Goal: Navigation & Orientation: Find specific page/section

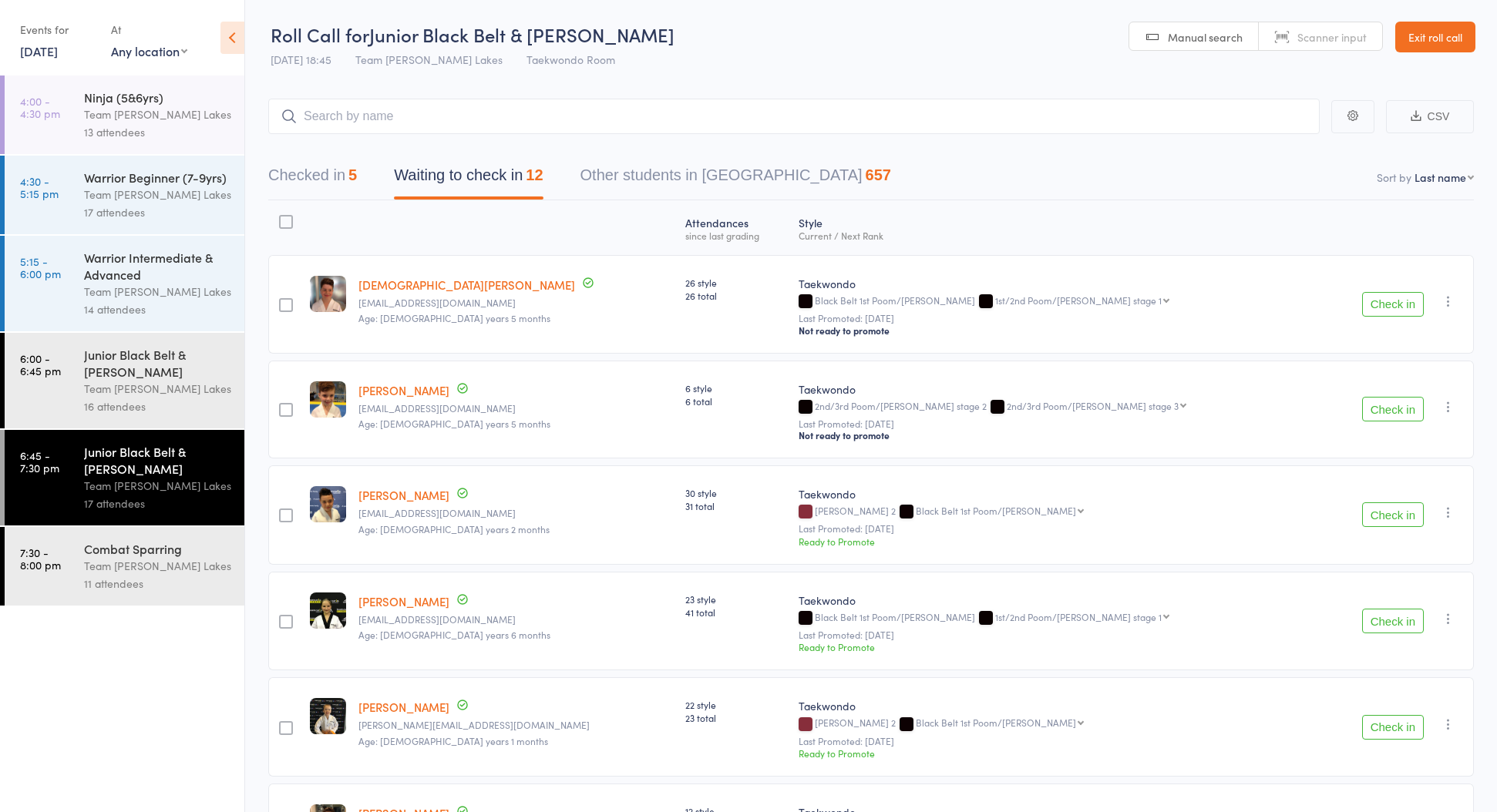
click at [1438, 35] on link "Exit roll call" at bounding box center [1436, 36] width 80 height 31
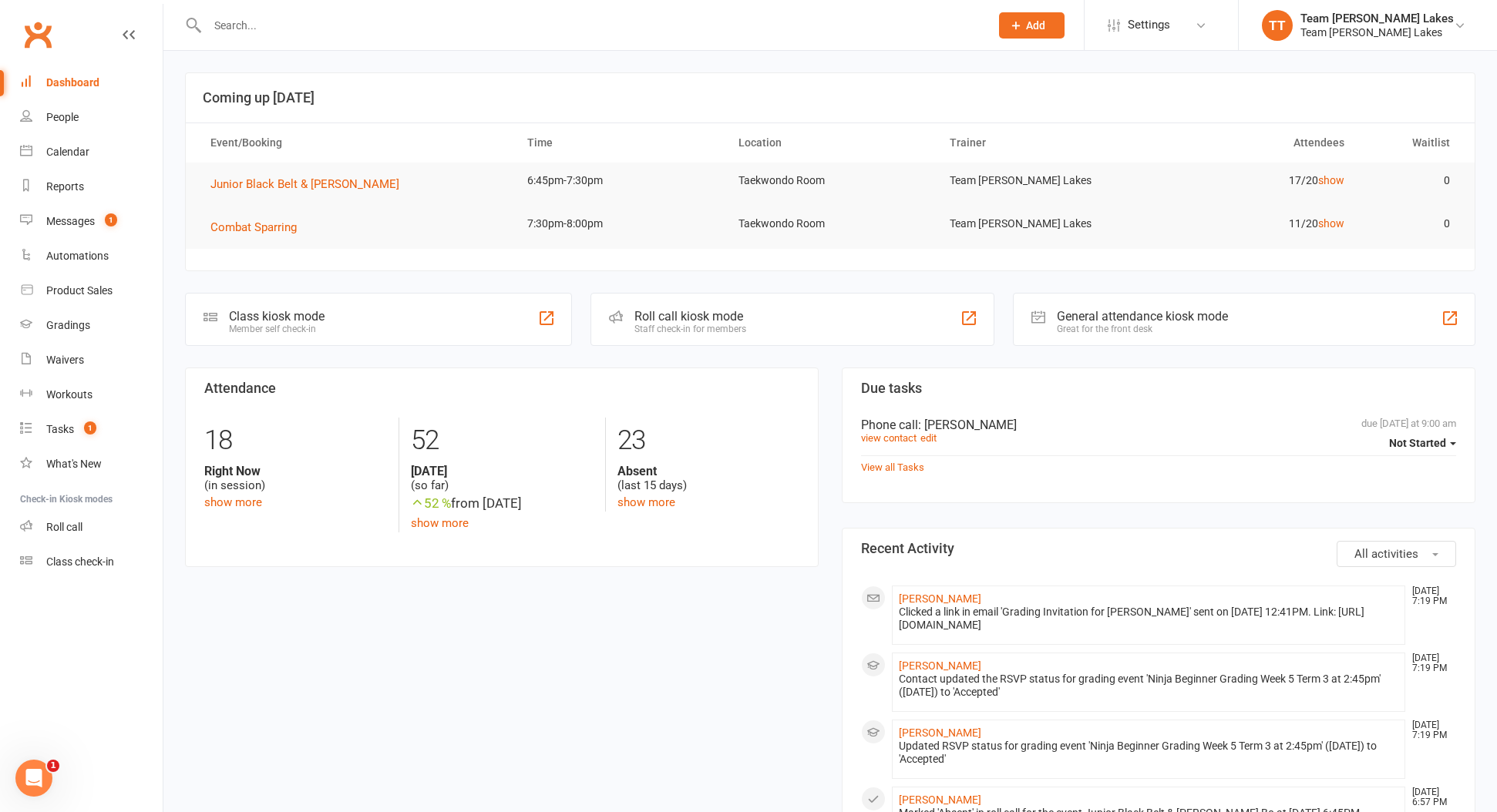
click at [74, 150] on div "Calendar" at bounding box center [68, 151] width 43 height 12
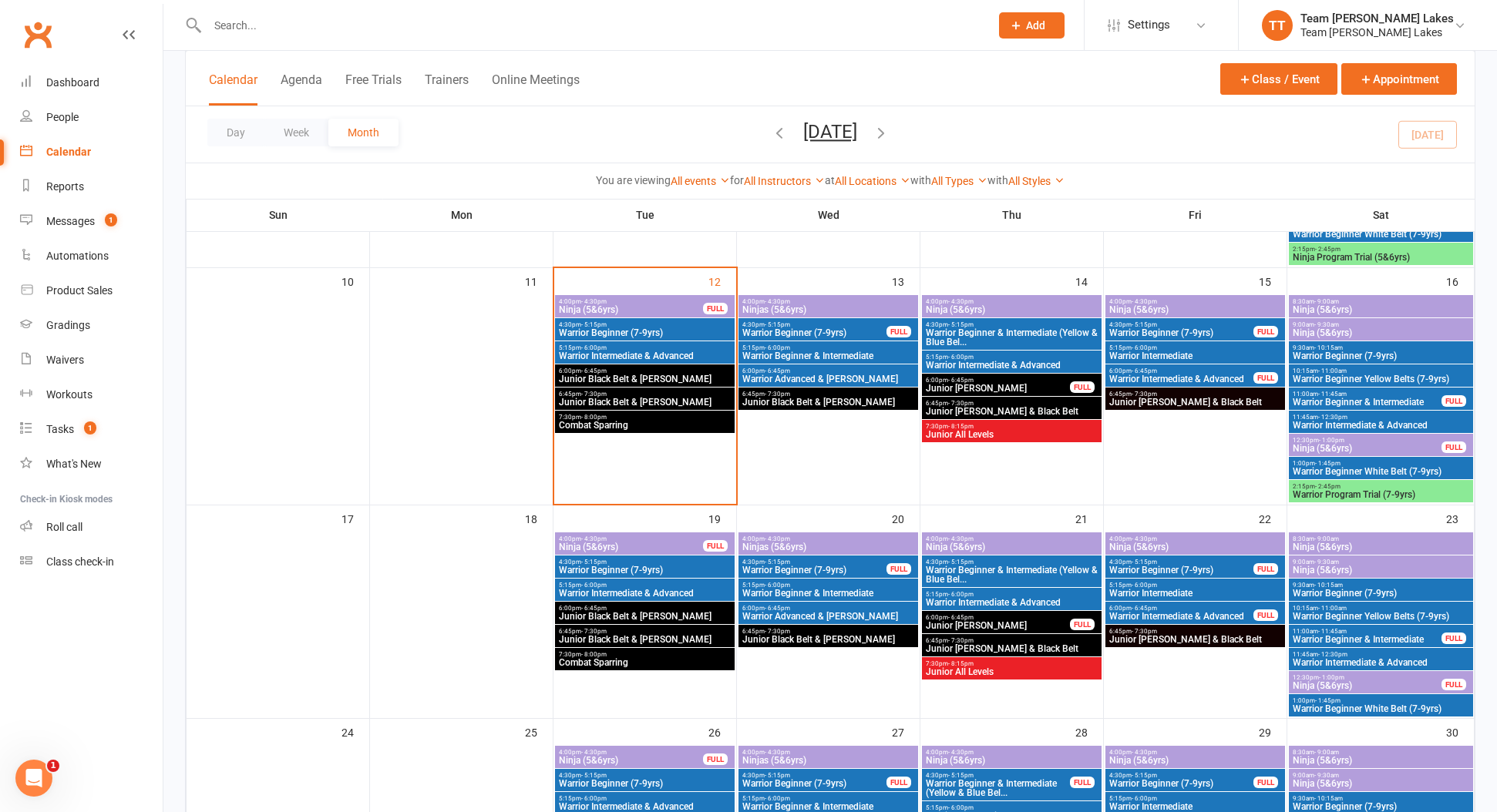
scroll to position [574, 0]
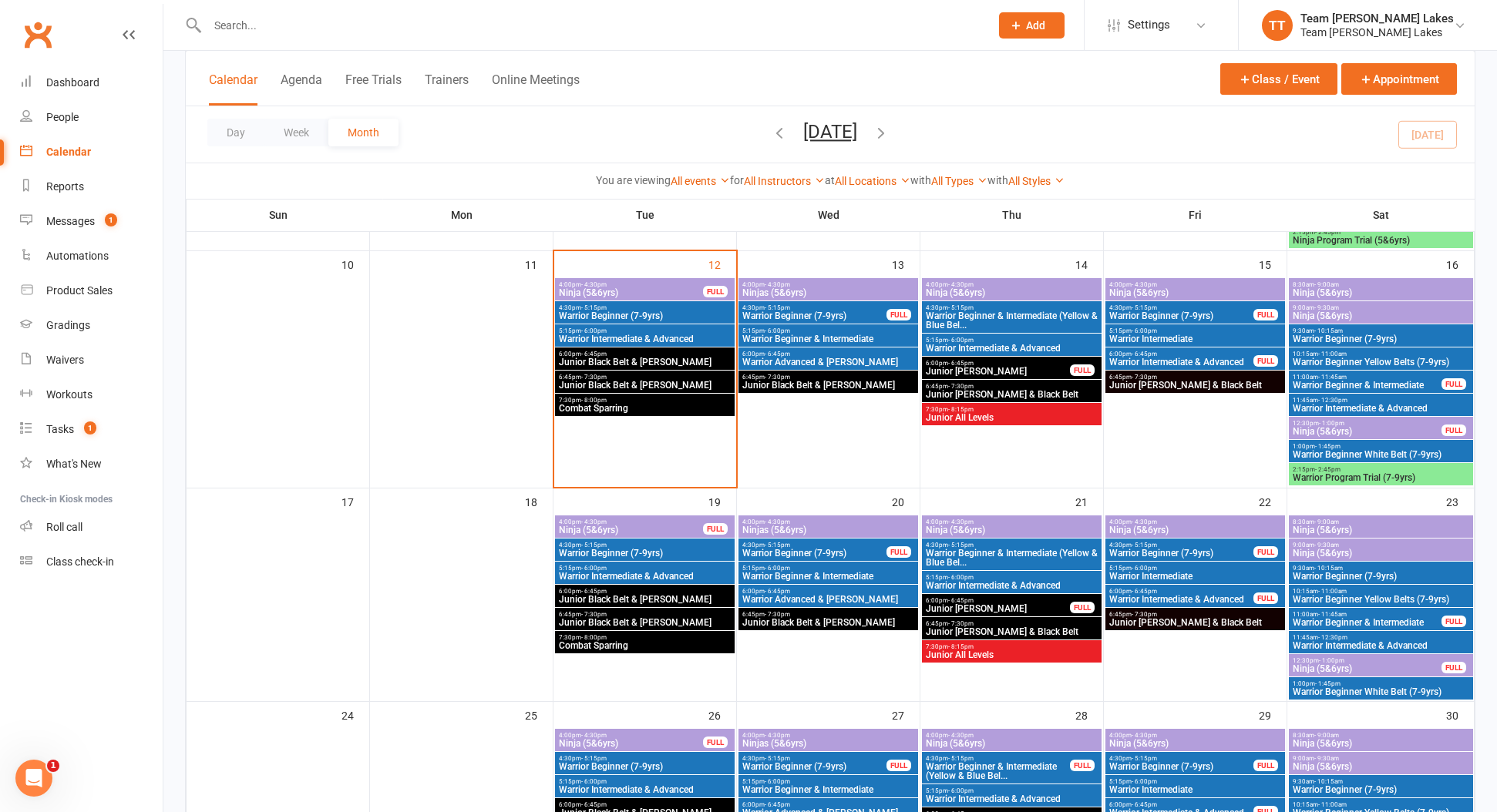
click at [579, 384] on span "Junior Black Belt & [PERSON_NAME]" at bounding box center [645, 386] width 173 height 9
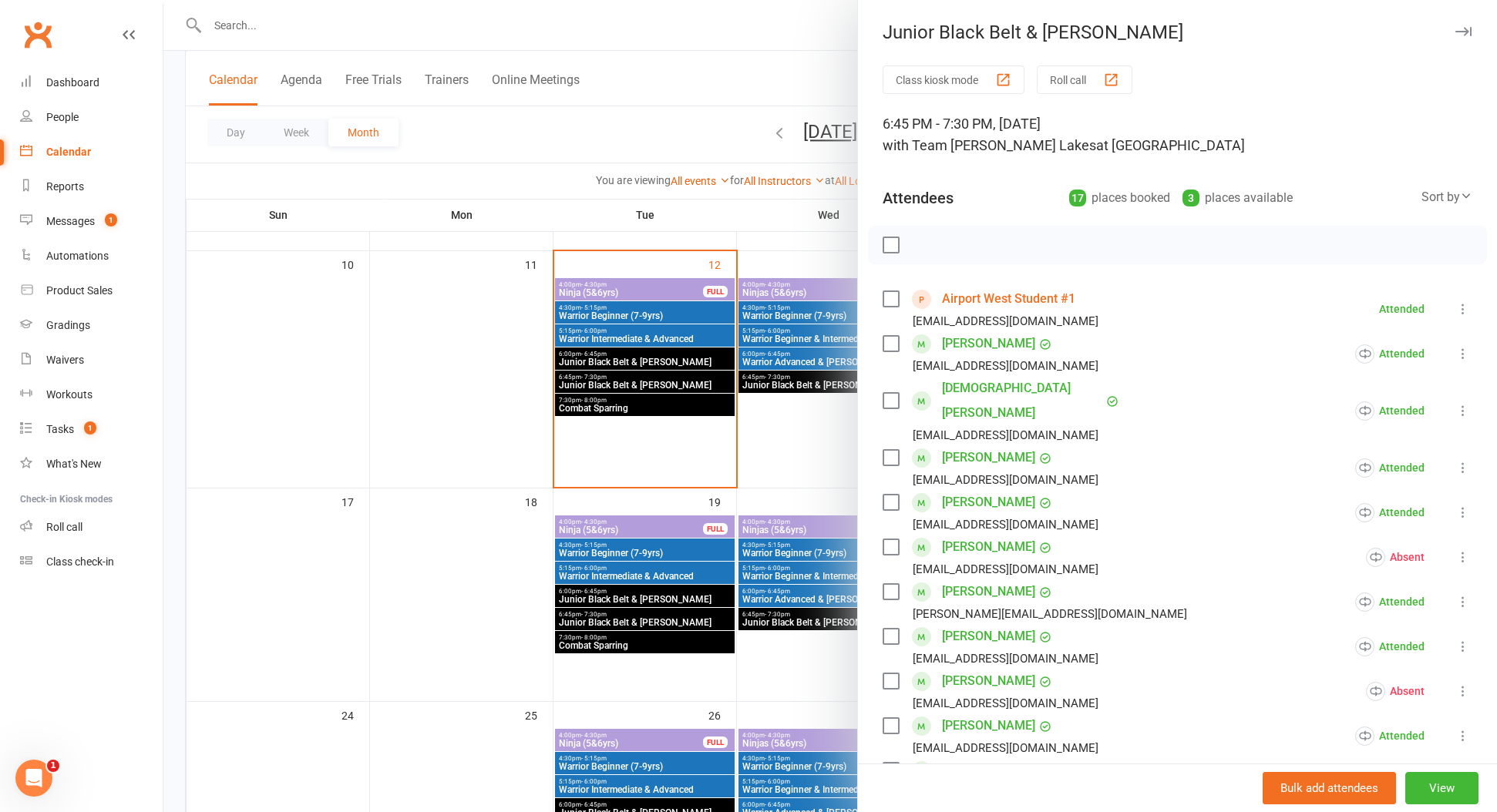
click at [996, 445] on link "[PERSON_NAME]" at bounding box center [988, 457] width 93 height 24
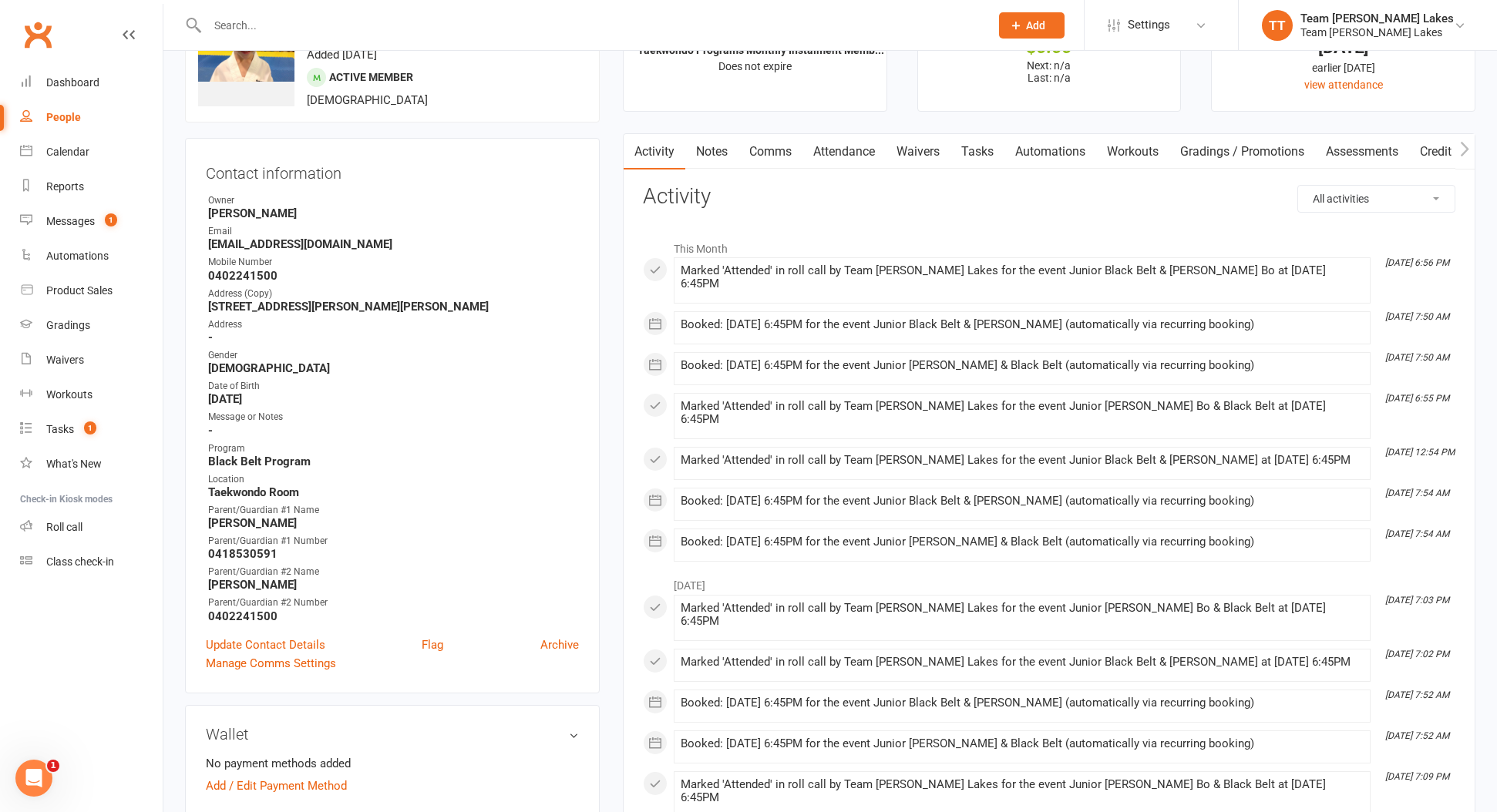
scroll to position [74, 0]
